Goal: Task Accomplishment & Management: Complete application form

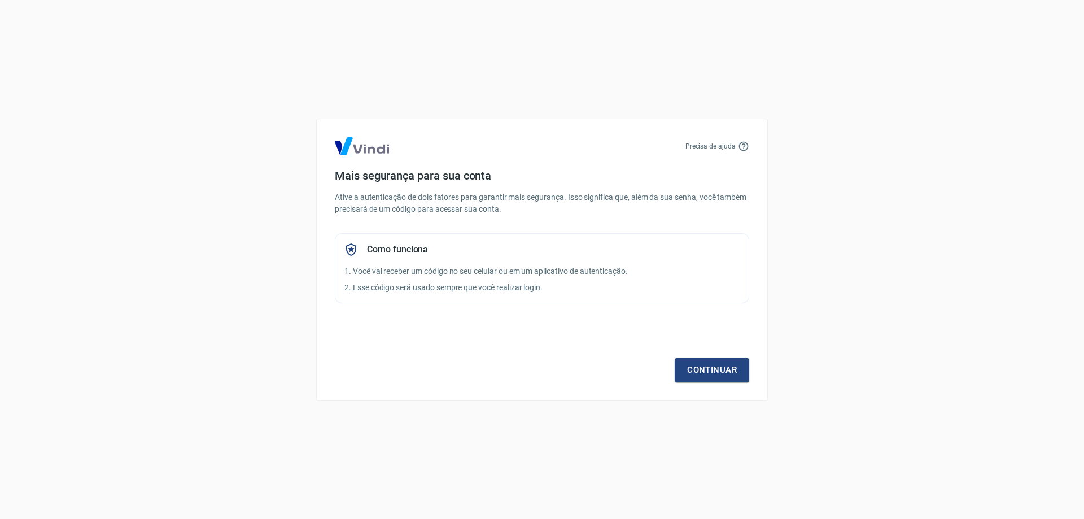
drag, startPoint x: 300, startPoint y: 108, endPoint x: 749, endPoint y: 402, distance: 536.4
click at [0, 0] on div "911x501 imagens : 0 0 / 15 segundas" at bounding box center [0, 0] width 0 height 0
click at [0, 0] on icon at bounding box center [0, 0] width 0 height 0
click at [0, 0] on img at bounding box center [0, 0] width 0 height 0
click at [733, 369] on link "Continuar" at bounding box center [712, 370] width 75 height 24
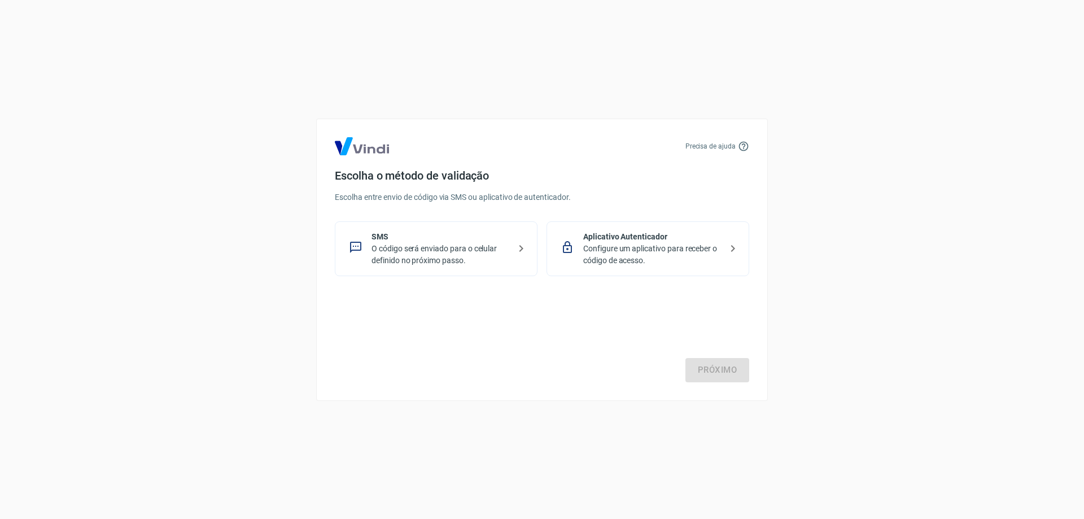
click at [471, 251] on p "O código será enviado para o celular definido no próximo passo." at bounding box center [441, 255] width 138 height 24
click at [731, 375] on link "Próximo" at bounding box center [717, 370] width 64 height 24
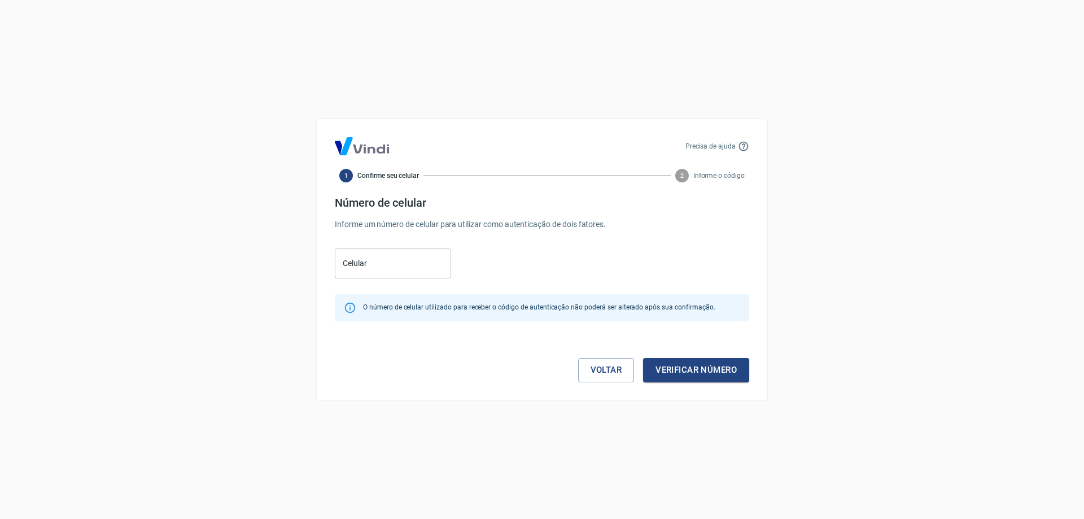
click at [368, 267] on input "Celular" at bounding box center [393, 263] width 116 height 30
paste input "(68) 9234-2230"
click at [359, 266] on input "(68) 9234-2230" at bounding box center [393, 263] width 116 height 30
type input "(68) 99234-2230"
click at [720, 366] on button "Verificar número" at bounding box center [696, 370] width 106 height 24
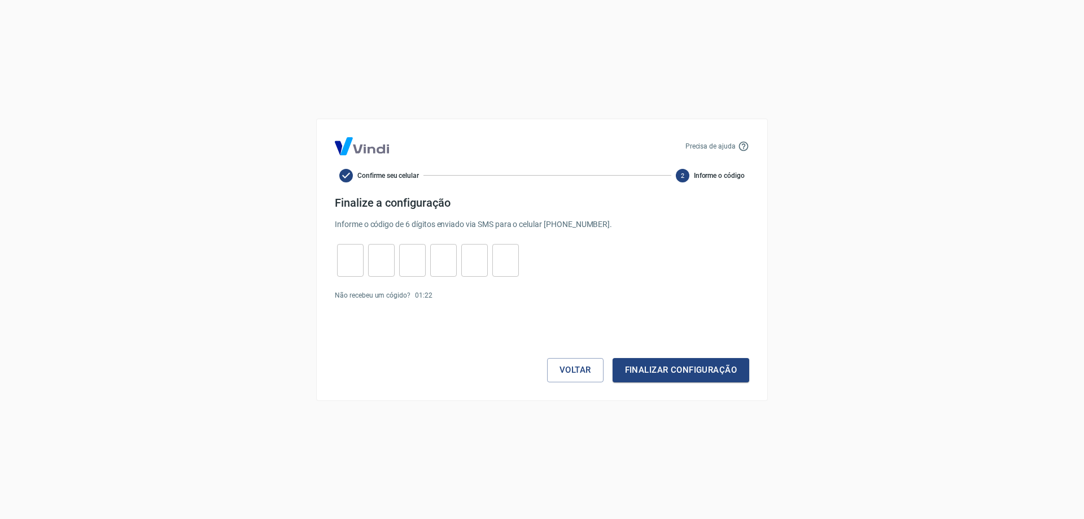
drag, startPoint x: 433, startPoint y: 171, endPoint x: 785, endPoint y: 399, distance: 419.5
click at [0, 0] on div "841x503 imagens : 0 0 / 15 segundas" at bounding box center [0, 0] width 0 height 0
click at [0, 0] on icon at bounding box center [0, 0] width 0 height 0
click at [0, 0] on img at bounding box center [0, 0] width 0 height 0
click at [360, 265] on input "tel" at bounding box center [350, 260] width 27 height 24
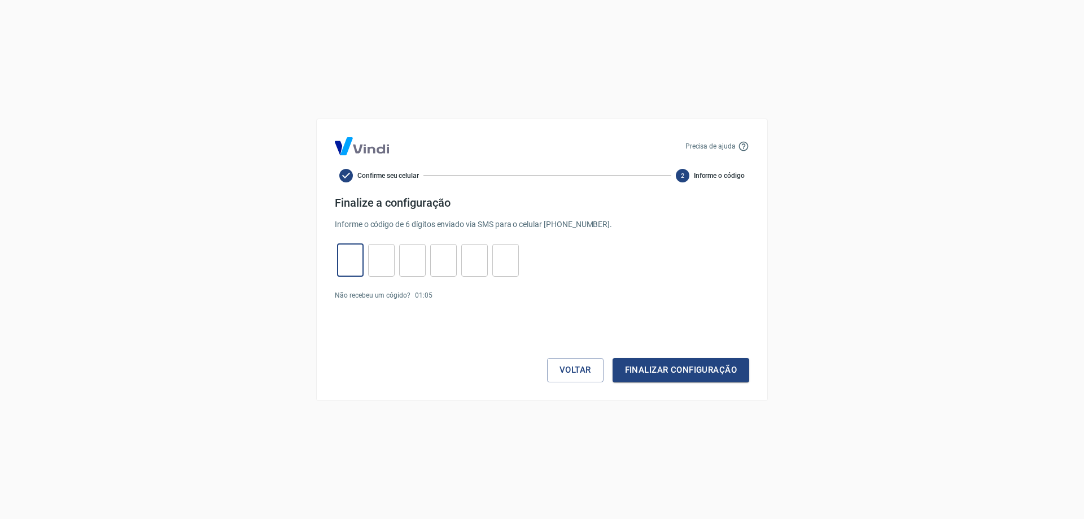
paste input "3"
type input "3"
type input "7"
type input "1"
type input "0"
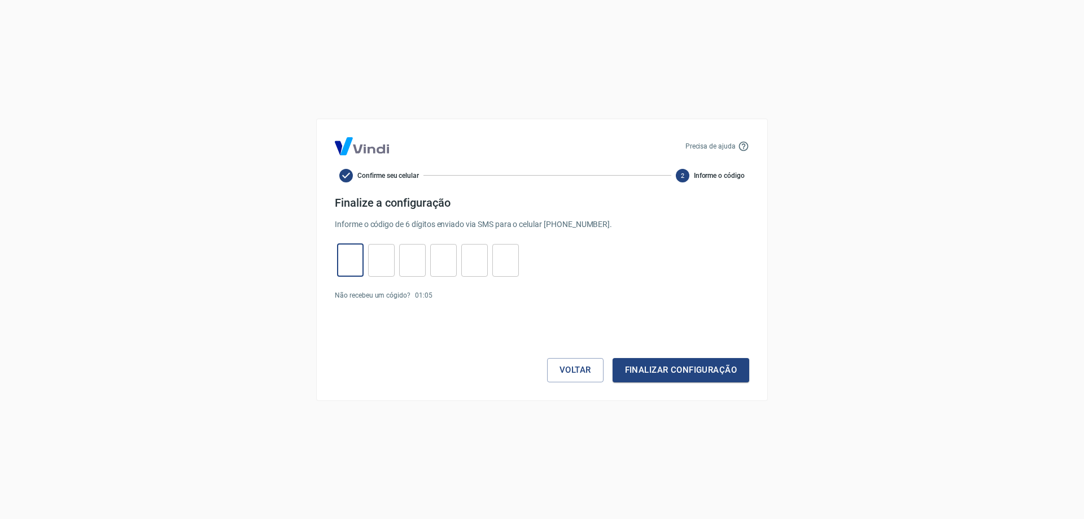
type input "2"
type input "3"
click at [672, 373] on button "Finalizar configuração" at bounding box center [681, 370] width 137 height 24
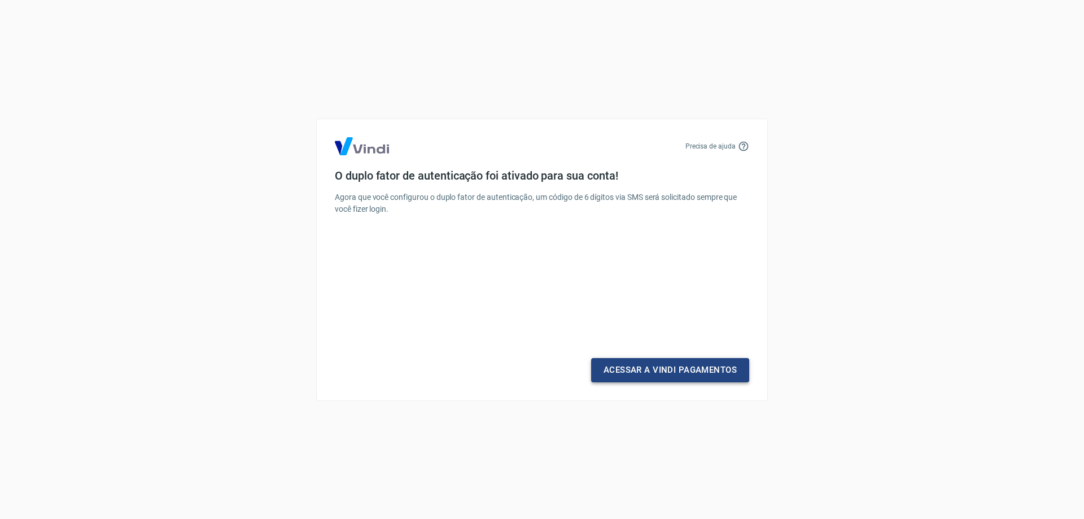
click at [662, 365] on link "Acessar a Vindi Pagamentos" at bounding box center [670, 370] width 158 height 24
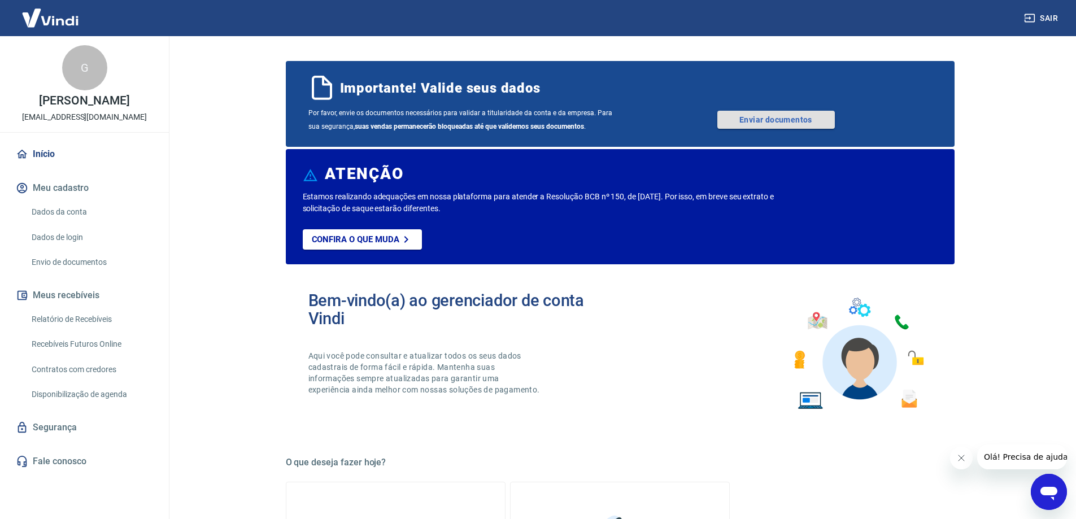
click at [766, 123] on link "Enviar documentos" at bounding box center [775, 120] width 117 height 18
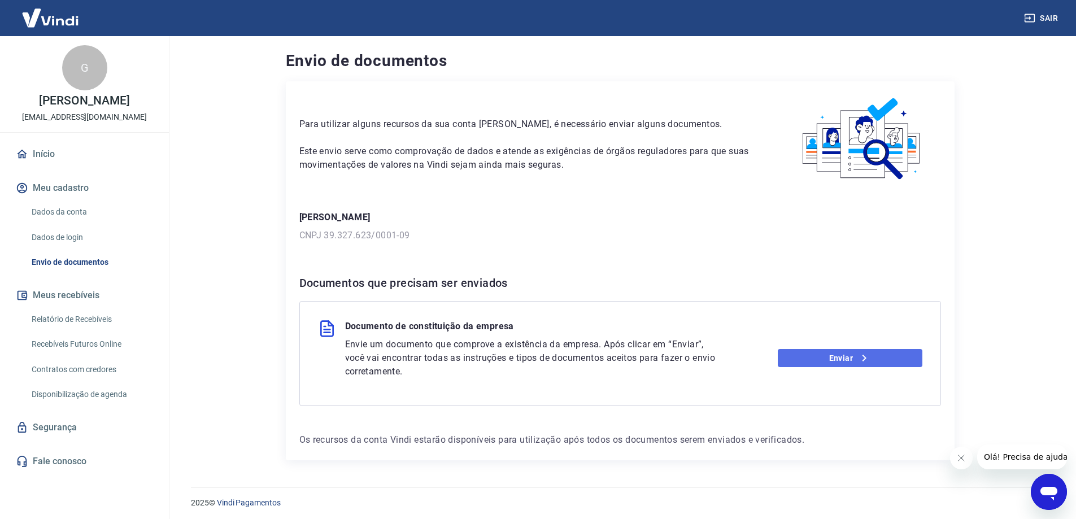
click at [840, 357] on link "Enviar" at bounding box center [849, 358] width 145 height 18
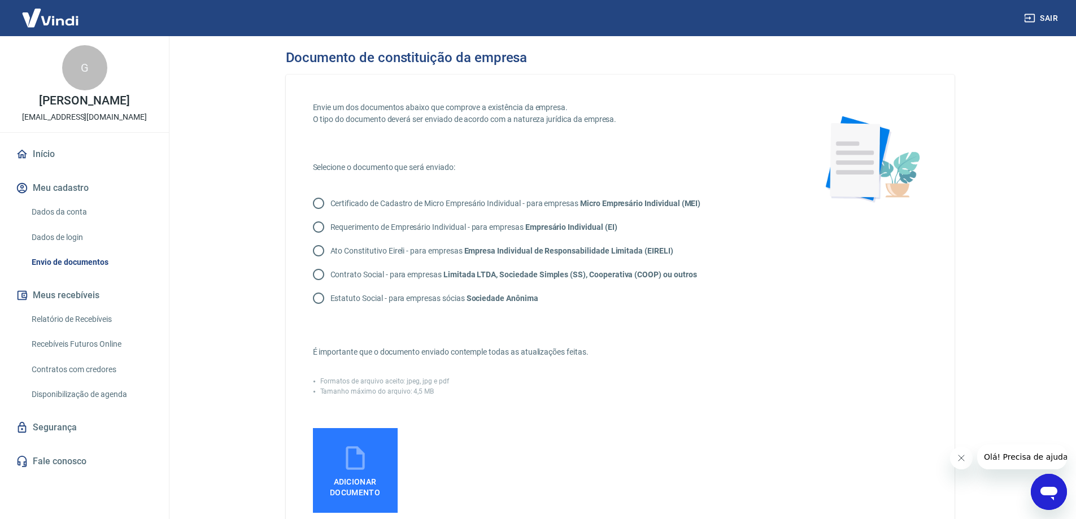
drag, startPoint x: 270, startPoint y: 49, endPoint x: 728, endPoint y: 375, distance: 561.5
click at [0, 0] on div "899x559 imagens : 0 0 / 15 segundas" at bounding box center [0, 0] width 0 height 0
click at [0, 0] on icon at bounding box center [0, 0] width 0 height 0
click at [0, 0] on img at bounding box center [0, 0] width 0 height 0
click at [61, 216] on link "Dados da conta" at bounding box center [91, 211] width 128 height 23
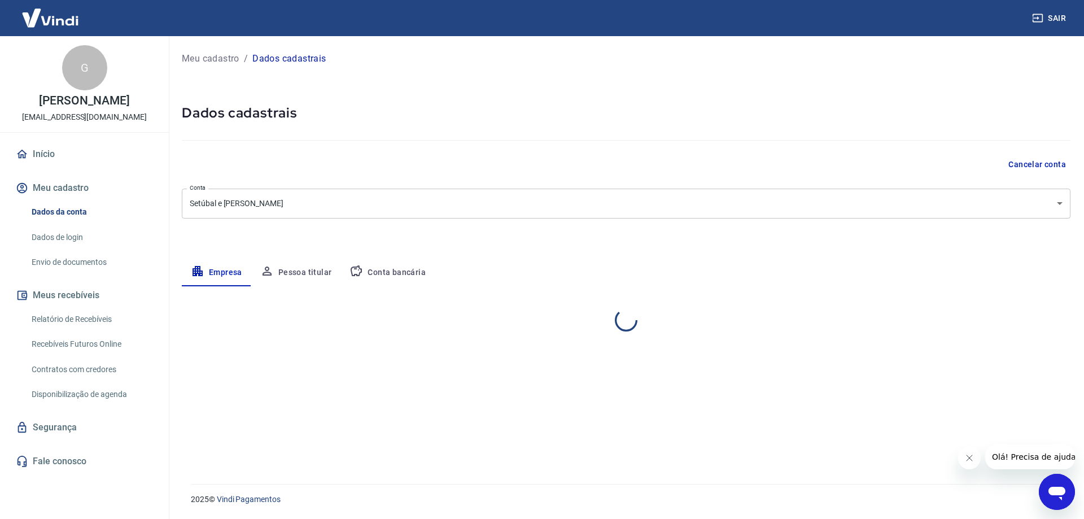
select select "AC"
select select "business"
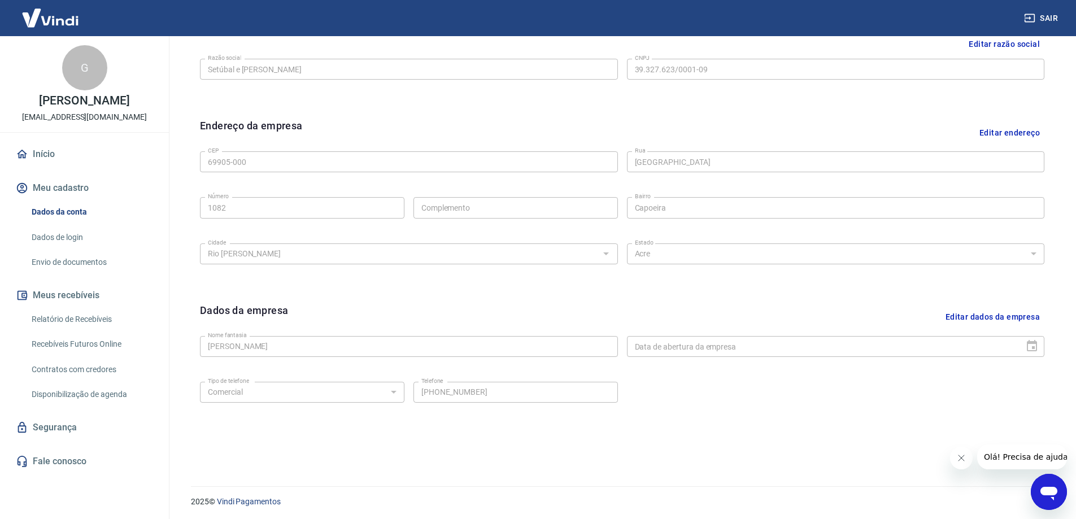
scroll to position [295, 0]
click at [1013, 308] on button "Editar dados da empresa" at bounding box center [992, 314] width 103 height 29
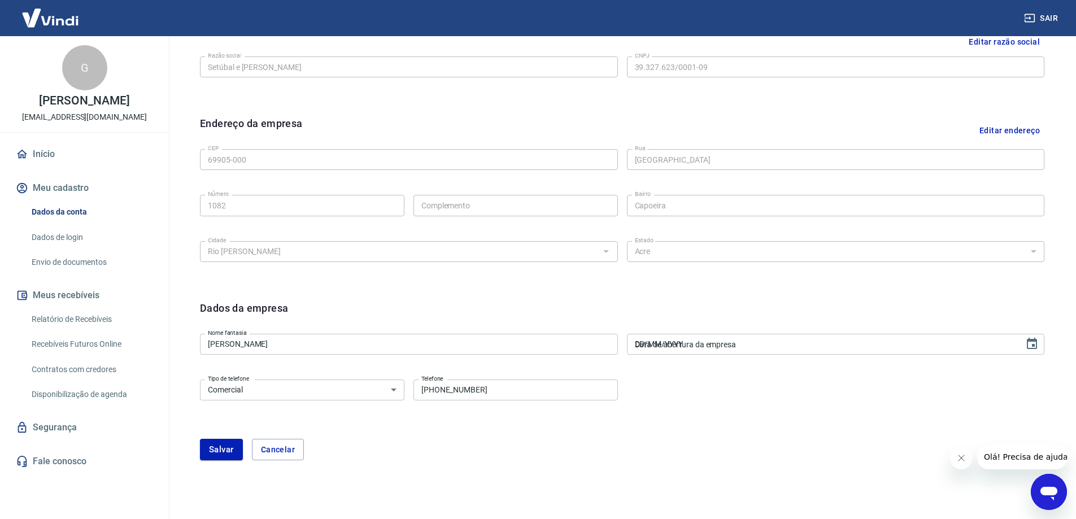
click at [738, 348] on input "DD/MM/YYYY" at bounding box center [822, 344] width 390 height 21
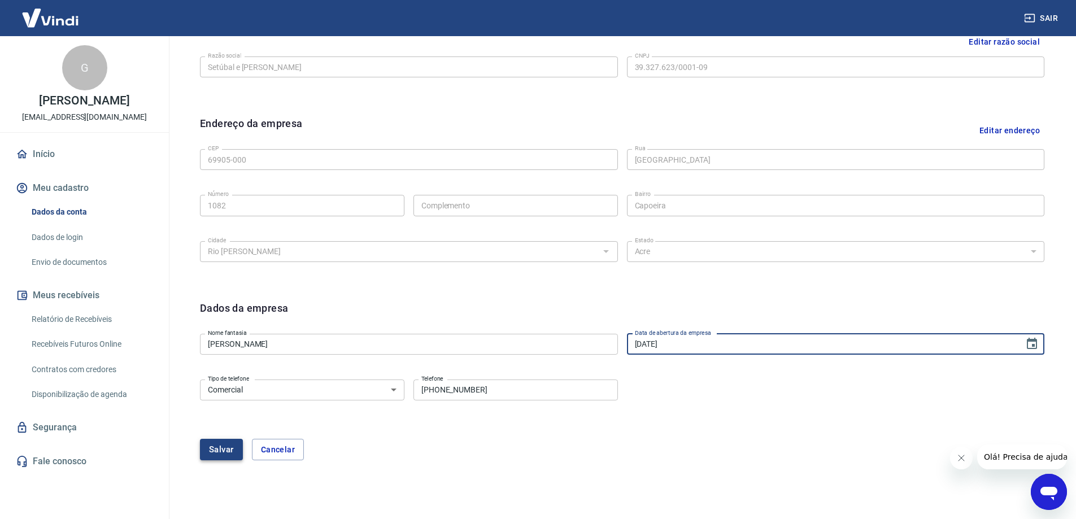
type input "06/10/2020"
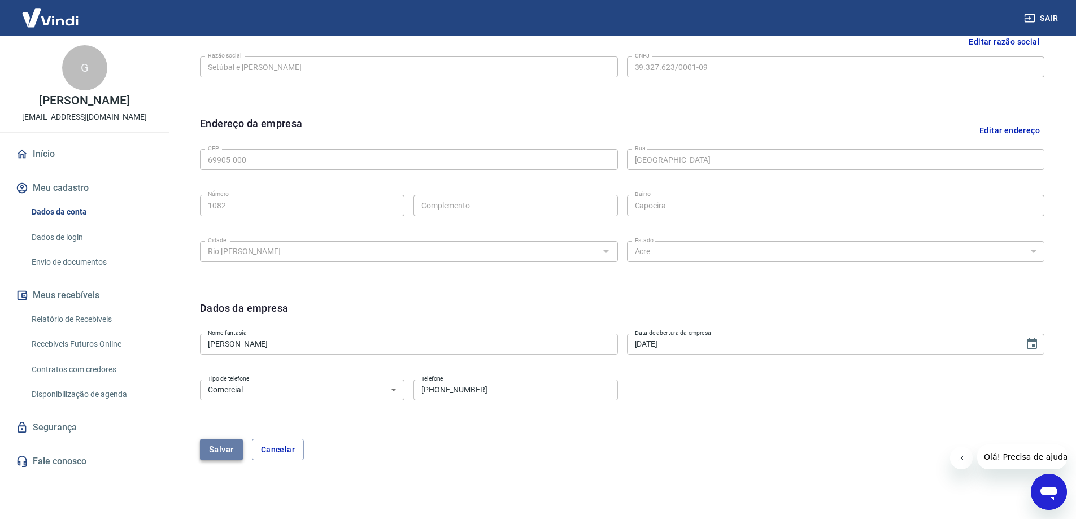
click at [231, 442] on button "Salvar" at bounding box center [221, 449] width 43 height 21
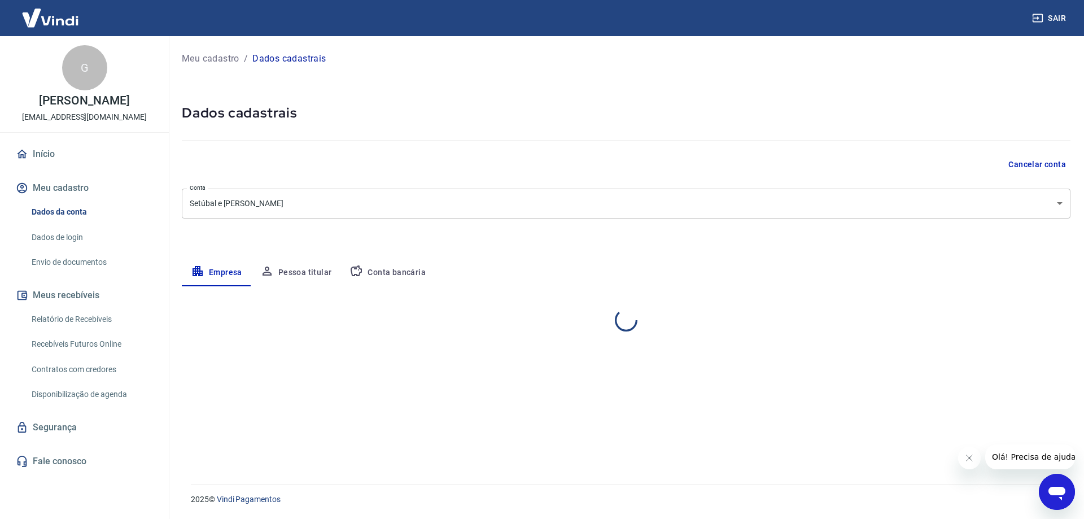
select select "AC"
select select "business"
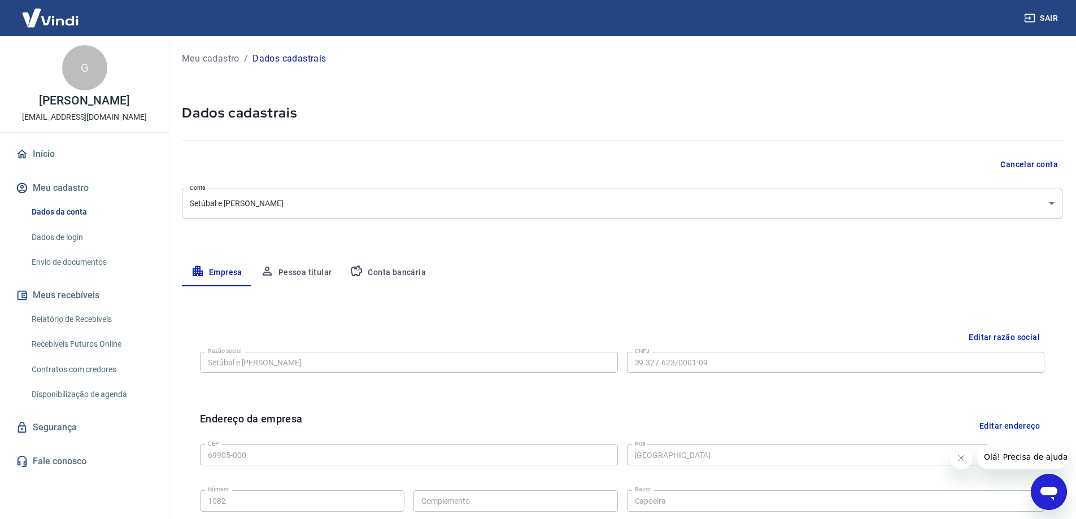
click at [308, 269] on button "Pessoa titular" at bounding box center [296, 272] width 90 height 27
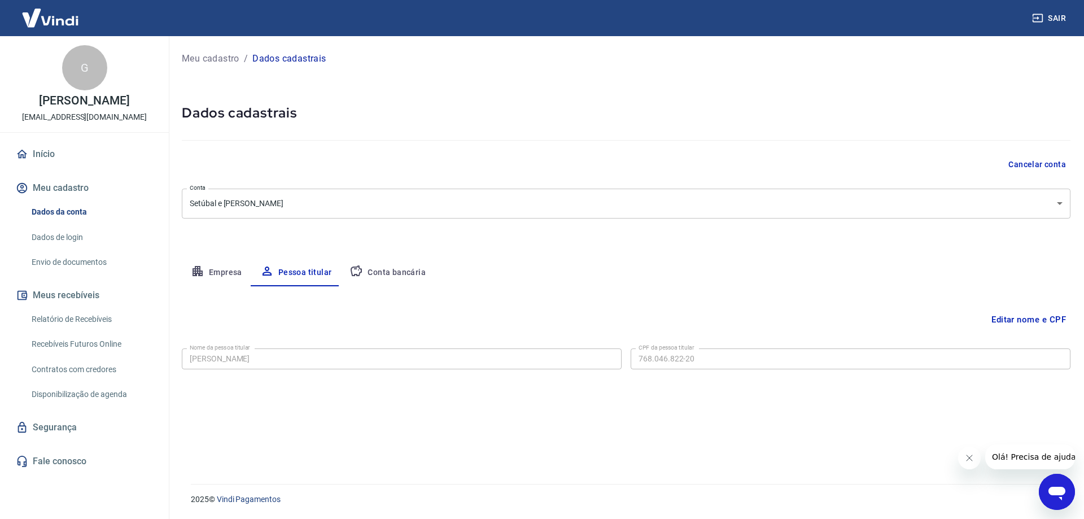
click at [375, 276] on button "Conta bancária" at bounding box center [387, 272] width 94 height 27
select select "1"
click at [58, 234] on link "Dados de login" at bounding box center [91, 237] width 128 height 23
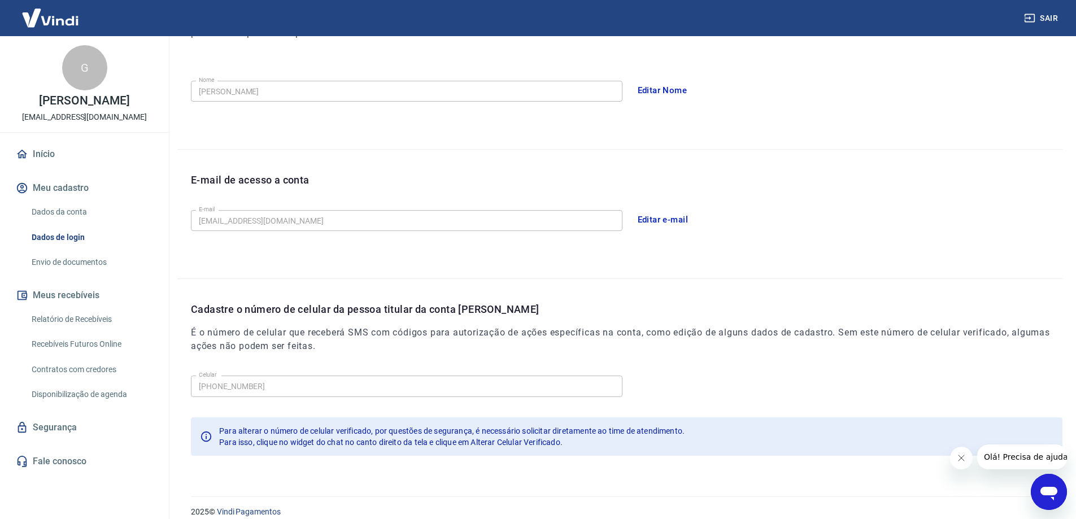
scroll to position [204, 0]
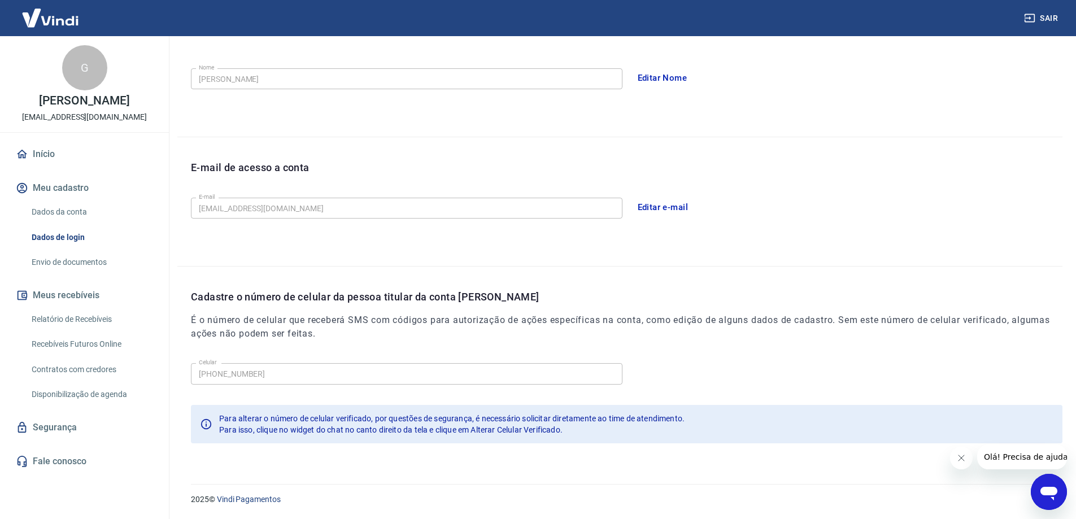
click at [64, 298] on button "Meus recebíveis" at bounding box center [85, 295] width 142 height 25
click at [74, 318] on link "Relatório de Recebíveis" at bounding box center [91, 319] width 128 height 23
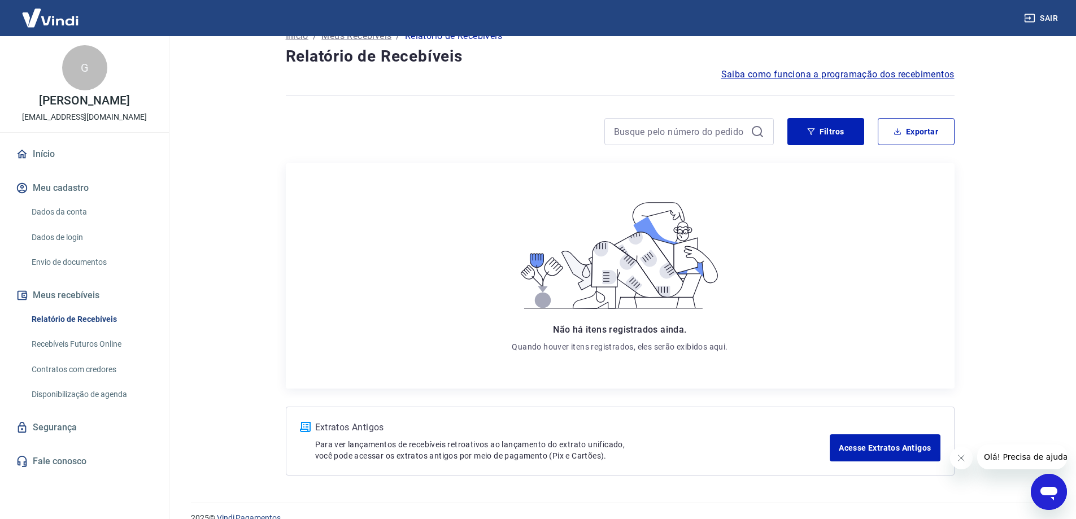
scroll to position [42, 0]
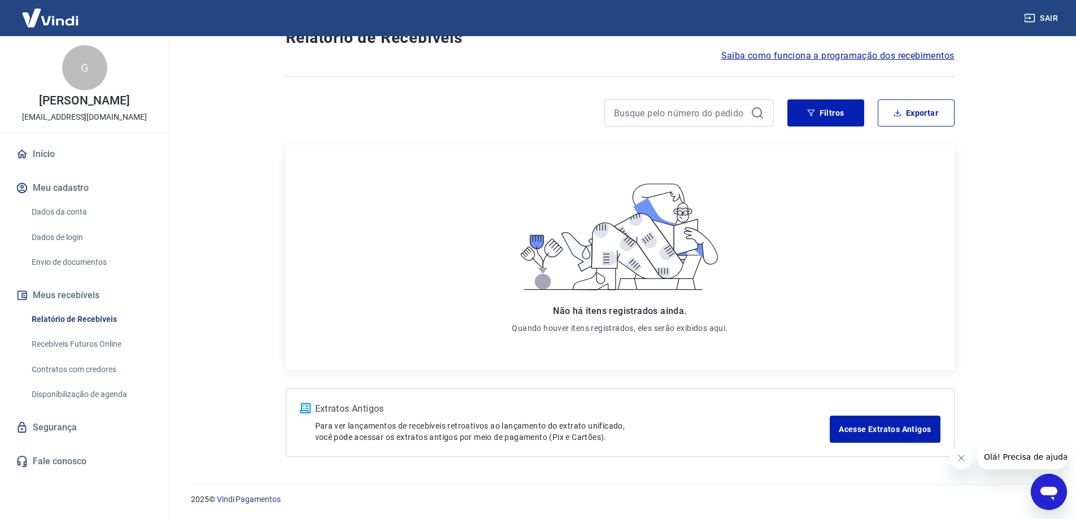
click at [85, 347] on link "Recebíveis Futuros Online" at bounding box center [91, 344] width 128 height 23
click at [84, 258] on link "Envio de documentos" at bounding box center [91, 262] width 128 height 23
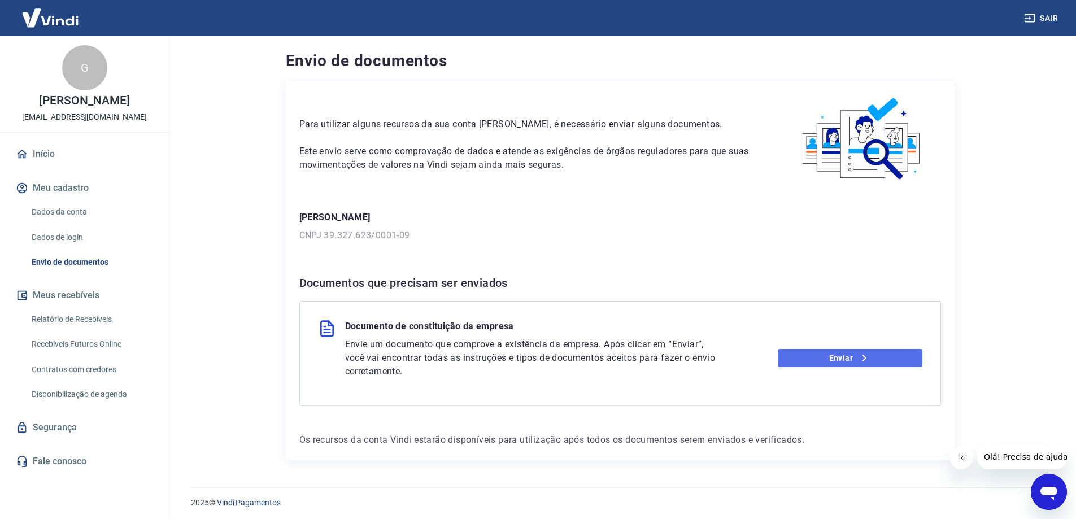
click at [818, 355] on link "Enviar" at bounding box center [849, 358] width 145 height 18
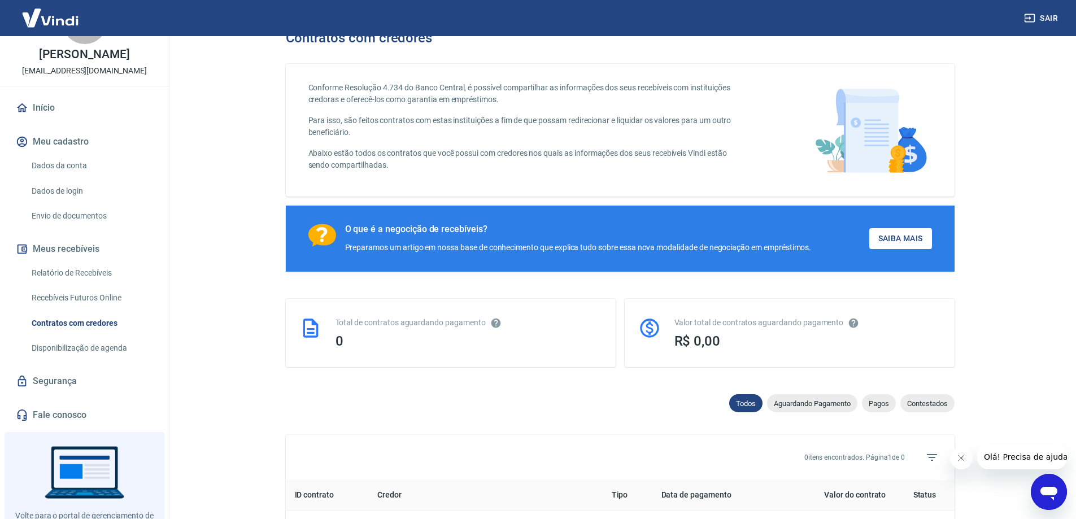
scroll to position [91, 0]
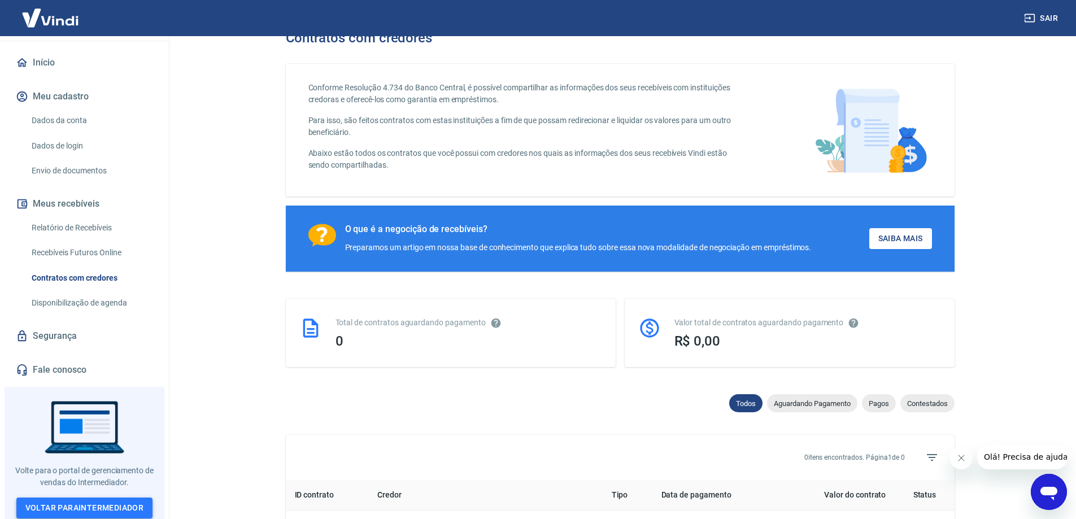
click at [96, 501] on link "Voltar para Intermediador" at bounding box center [84, 507] width 137 height 21
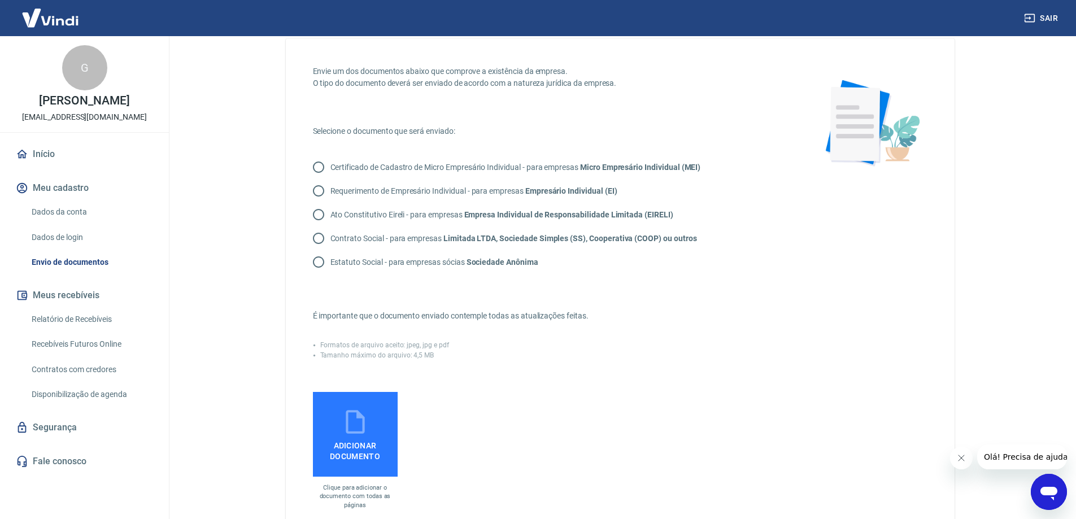
scroll to position [56, 0]
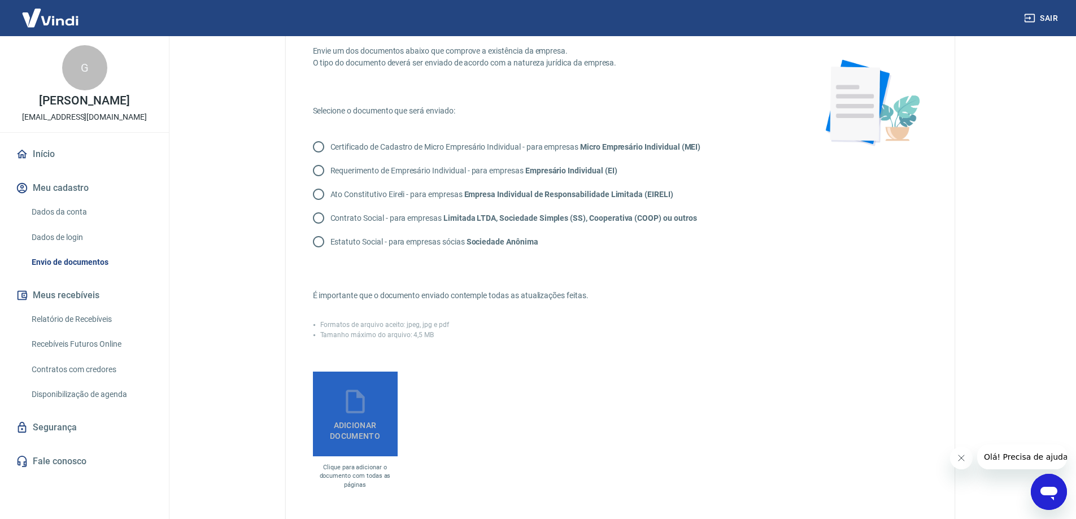
click at [356, 407] on icon at bounding box center [355, 401] width 28 height 28
click at [0, 0] on input "Adicionar documento" at bounding box center [0, 0] width 0 height 0
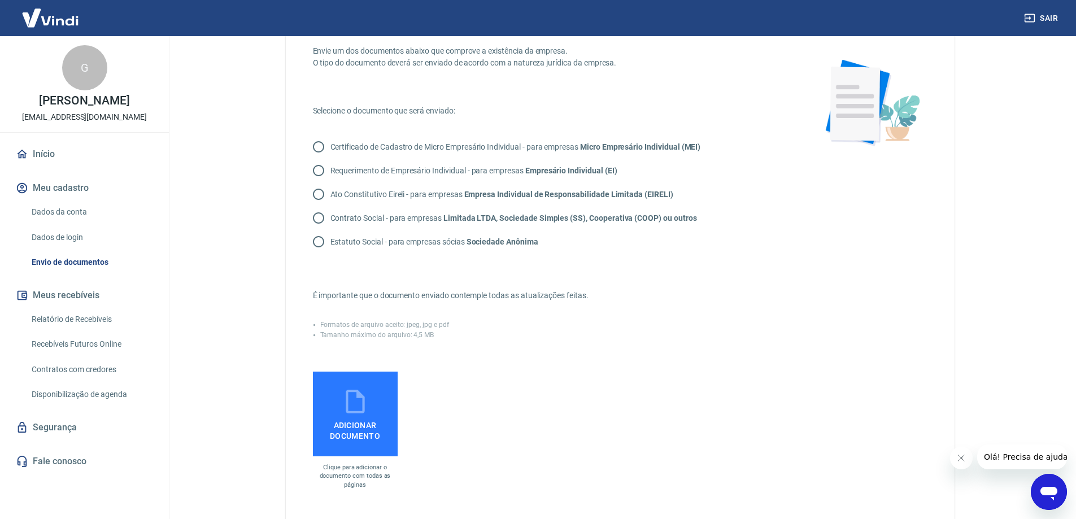
click at [332, 218] on p "Contrato Social - para empresas Limitada LTDA, Sociedade Simples (SS), Cooperat…" at bounding box center [513, 218] width 366 height 12
click at [330, 218] on input "Contrato Social - para empresas Limitada LTDA, Sociedade Simples (SS), Cooperat…" at bounding box center [319, 218] width 24 height 24
radio input "true"
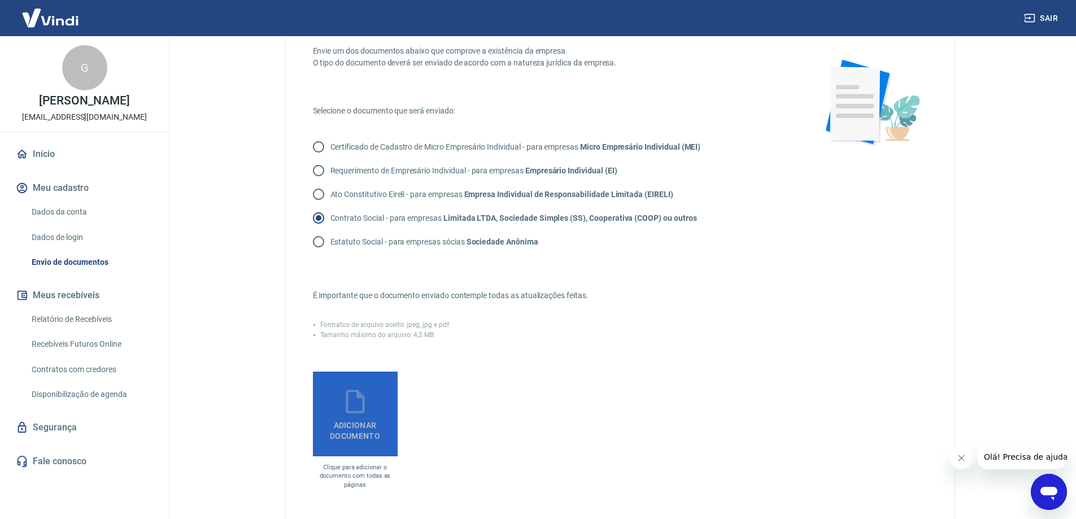
click at [367, 441] on label "Adicionar documento" at bounding box center [355, 414] width 85 height 85
click at [0, 0] on input "Adicionar documento" at bounding box center [0, 0] width 0 height 0
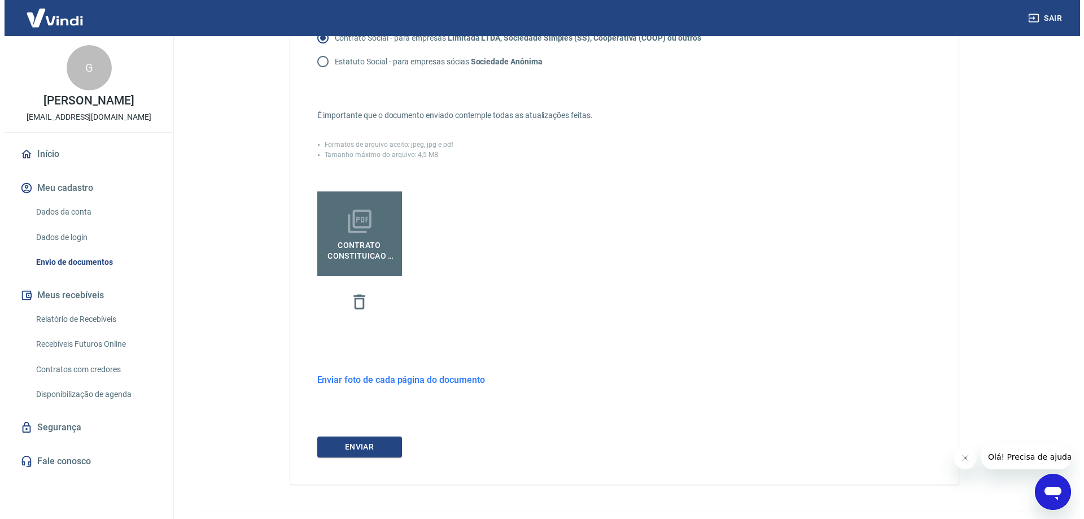
scroll to position [264, 0]
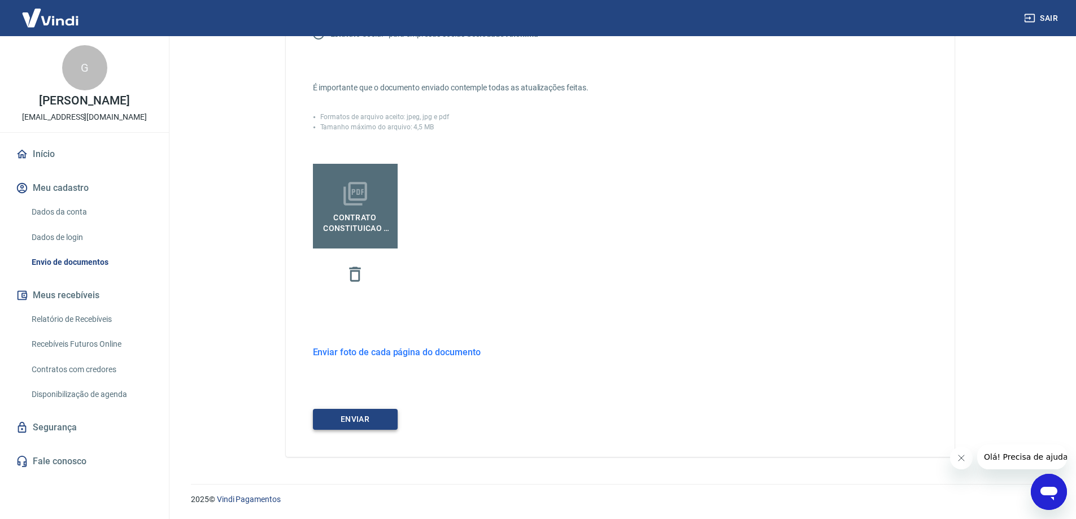
click at [367, 423] on button "ENVIAR" at bounding box center [355, 419] width 85 height 21
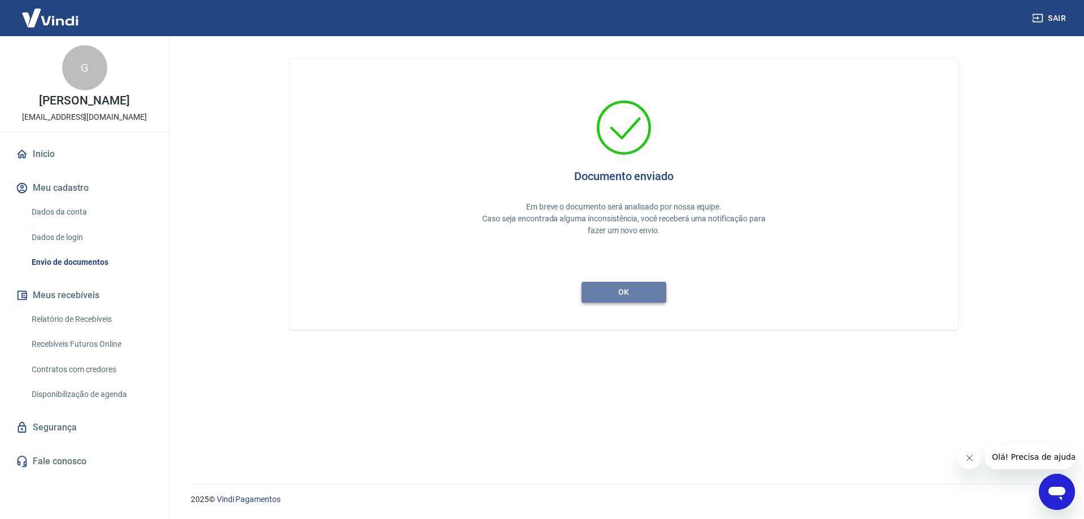
click at [639, 290] on button "ok" at bounding box center [624, 292] width 85 height 21
